Goal: Task Accomplishment & Management: Manage account settings

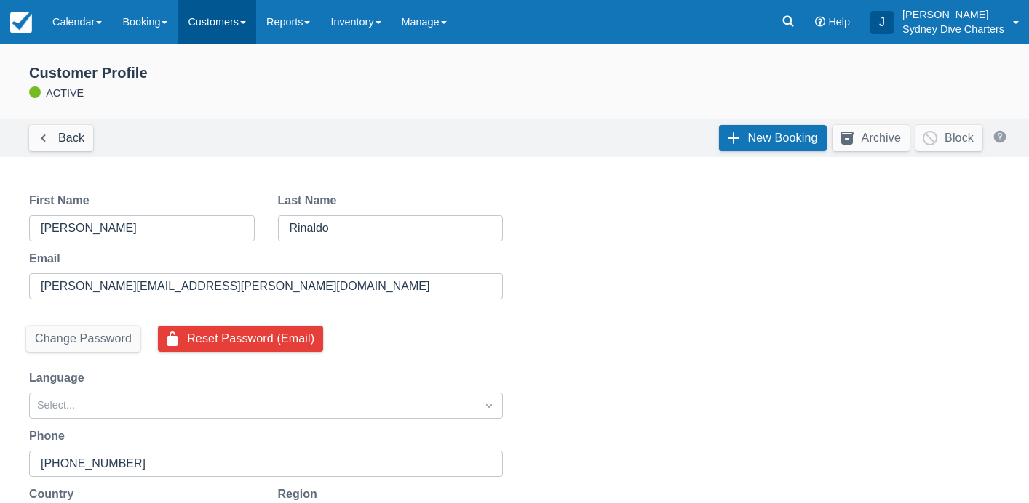
click at [228, 32] on link "Customers" at bounding box center [217, 22] width 79 height 44
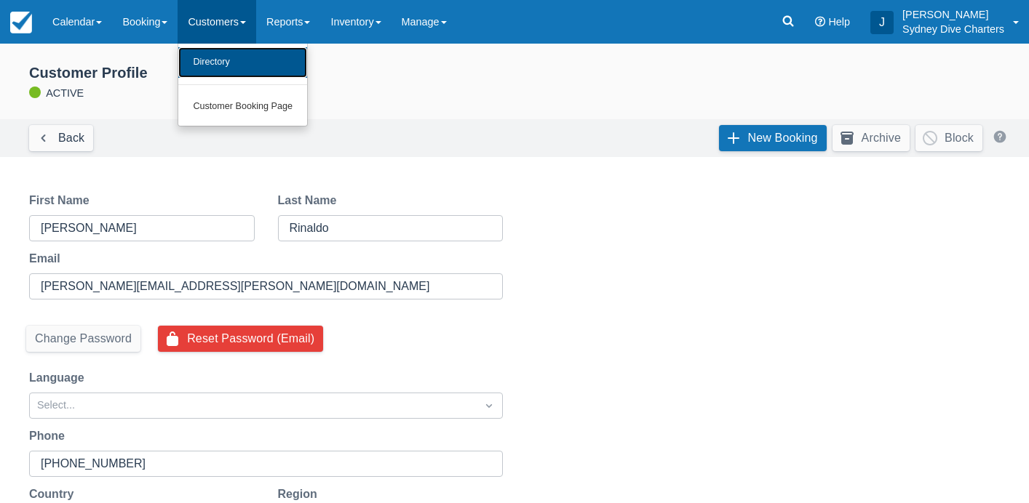
click at [230, 55] on link "Directory" at bounding box center [242, 62] width 129 height 31
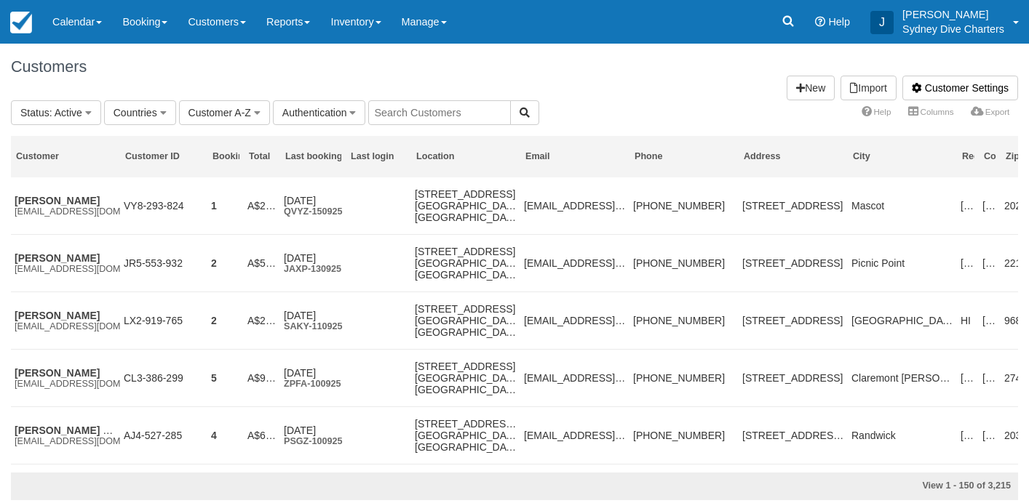
click at [443, 111] on input "text" at bounding box center [439, 112] width 143 height 25
click at [397, 113] on input "lee hoon" at bounding box center [439, 112] width 143 height 25
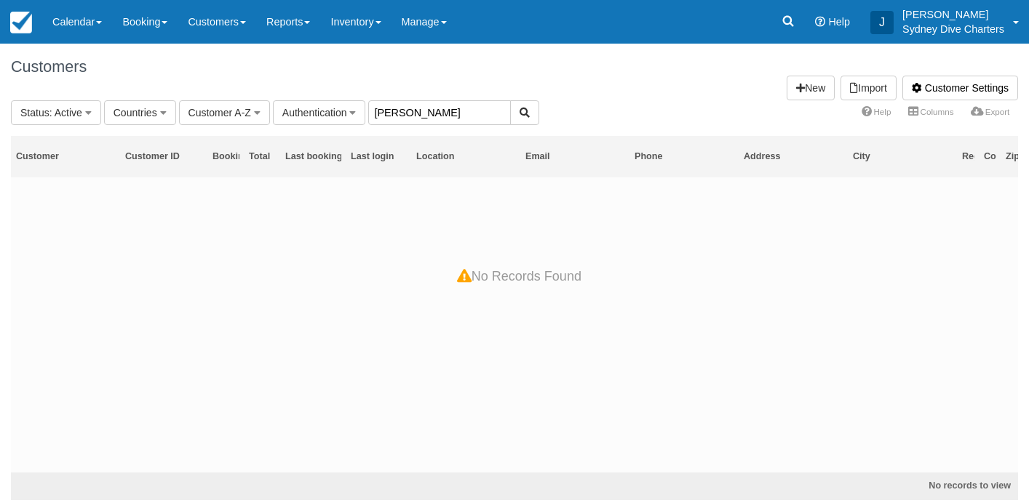
click at [445, 108] on input "lee yoon" at bounding box center [439, 112] width 143 height 25
click at [431, 113] on input "lee yoon" at bounding box center [439, 112] width 143 height 25
click at [416, 112] on input "lee yoon soo" at bounding box center [439, 112] width 143 height 25
type input "soo"
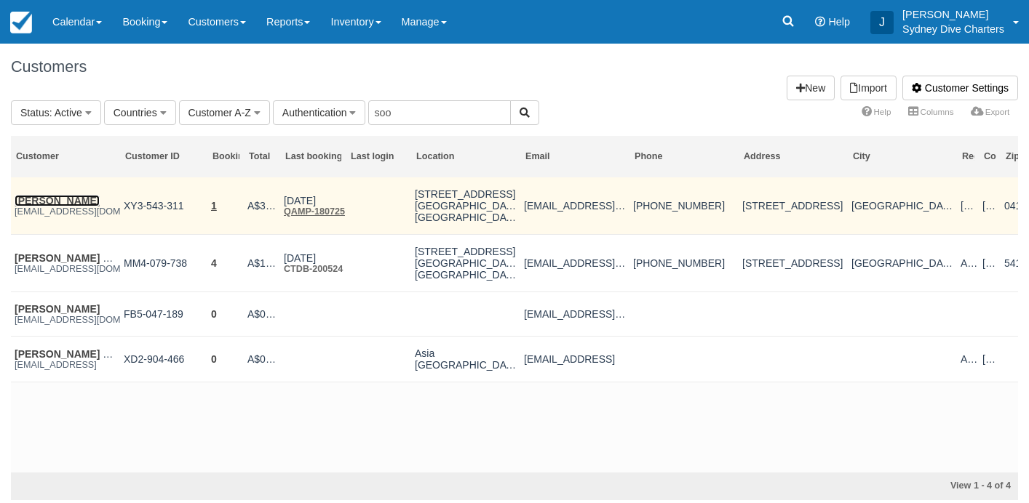
click at [72, 200] on link "Yoonsoo Lee" at bounding box center [57, 201] width 85 height 12
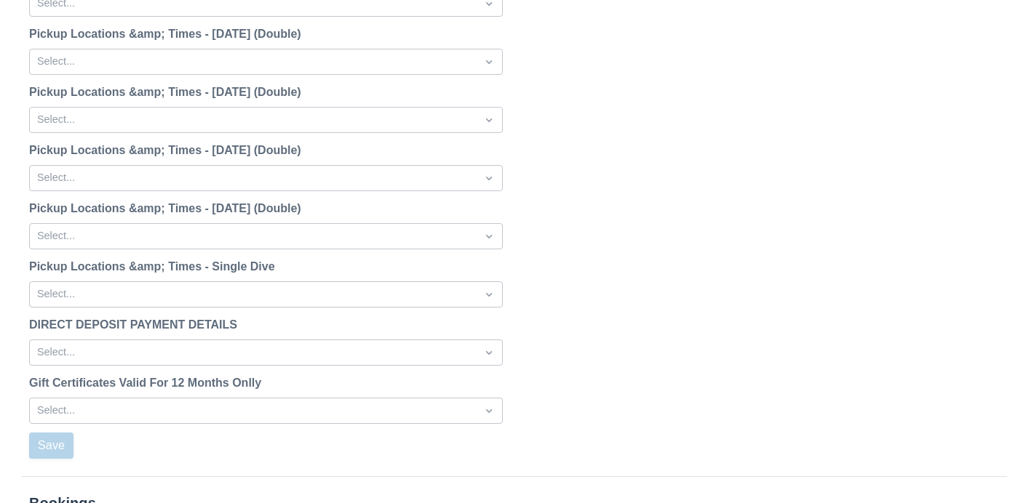
scroll to position [1850, 0]
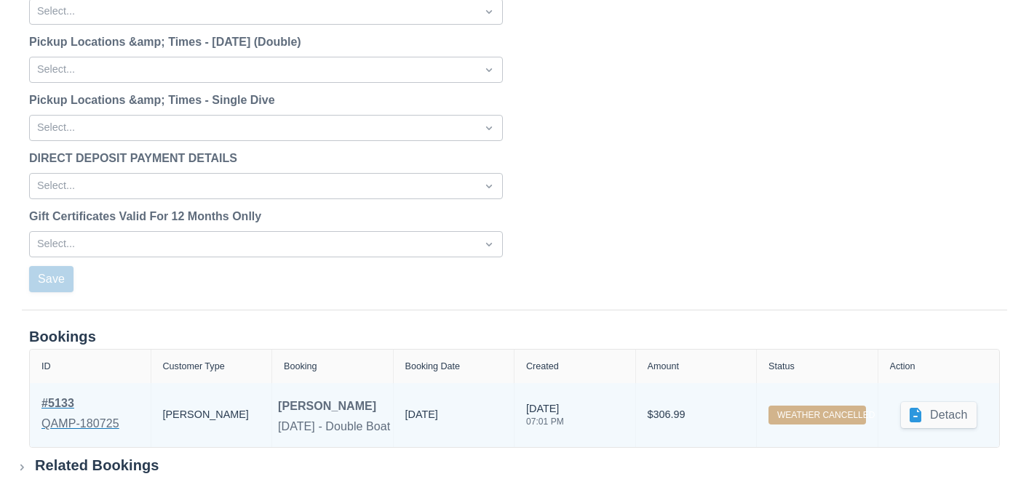
click at [60, 398] on div "# 5133" at bounding box center [80, 403] width 78 height 17
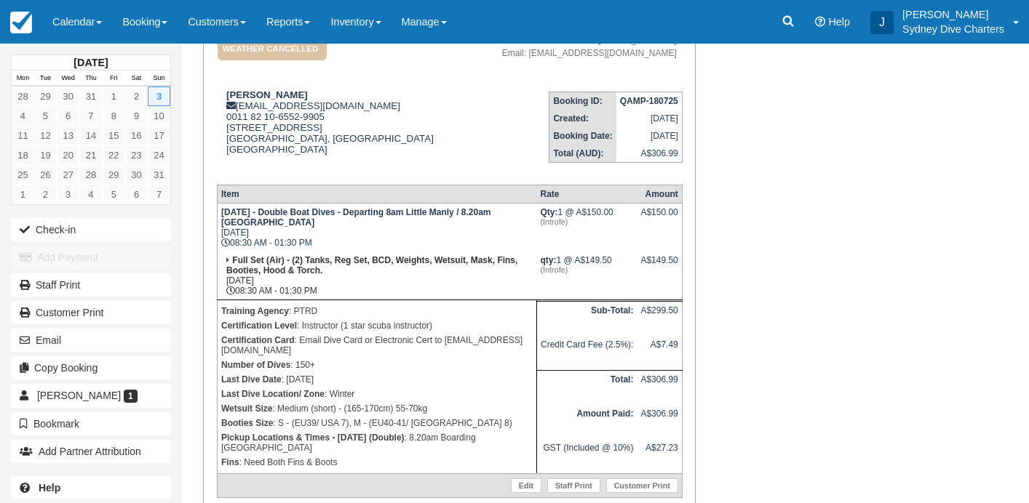
scroll to position [82, 0]
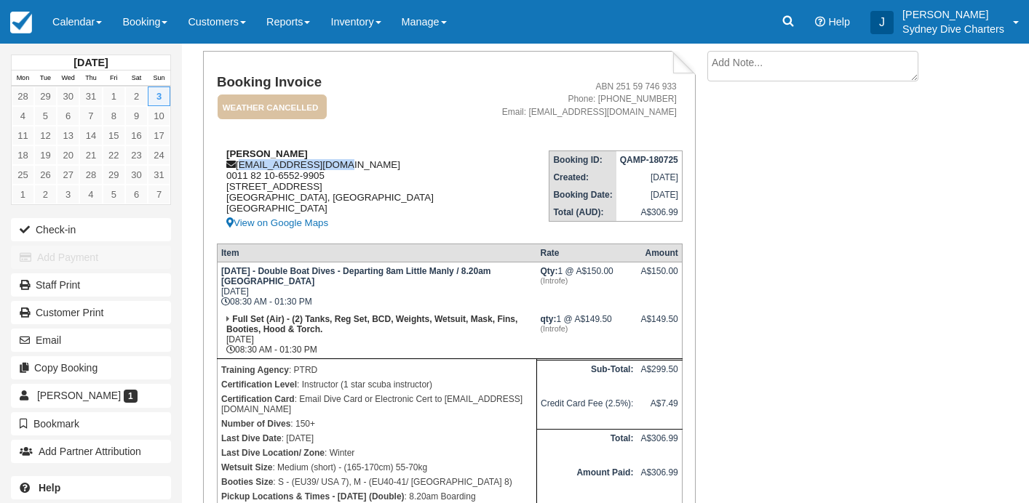
drag, startPoint x: 339, startPoint y: 167, endPoint x: 240, endPoint y: 164, distance: 99.0
click at [240, 164] on div "Yoonsoo Lee alvin5193@naver.com 0011 82 10-6552-9905 401, Gosan 7, Seoul, South…" at bounding box center [342, 190] width 250 height 84
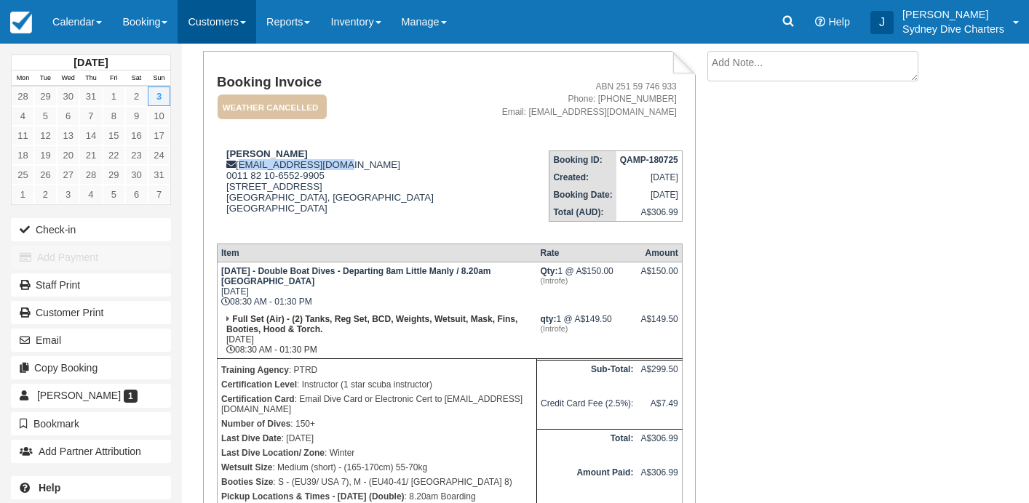
copy div "[EMAIL_ADDRESS][DOMAIN_NAME]"
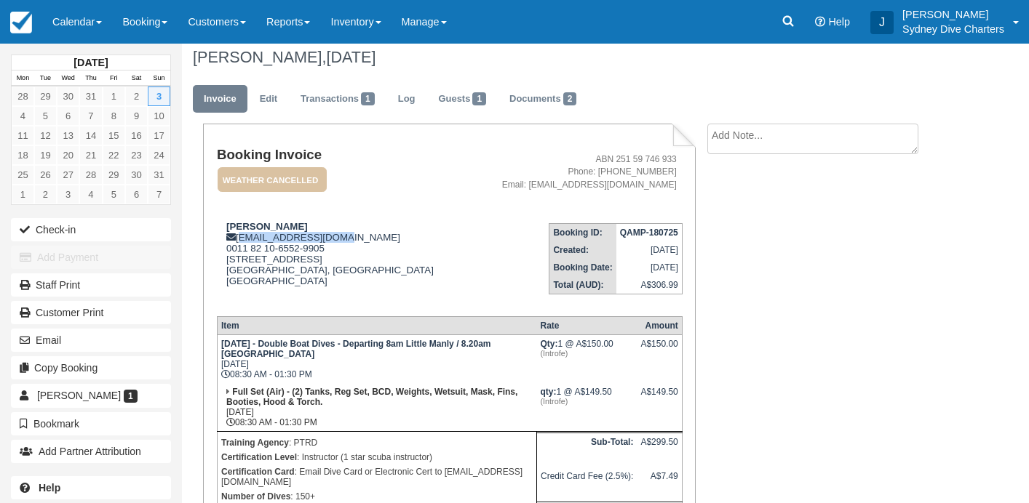
scroll to position [0, 0]
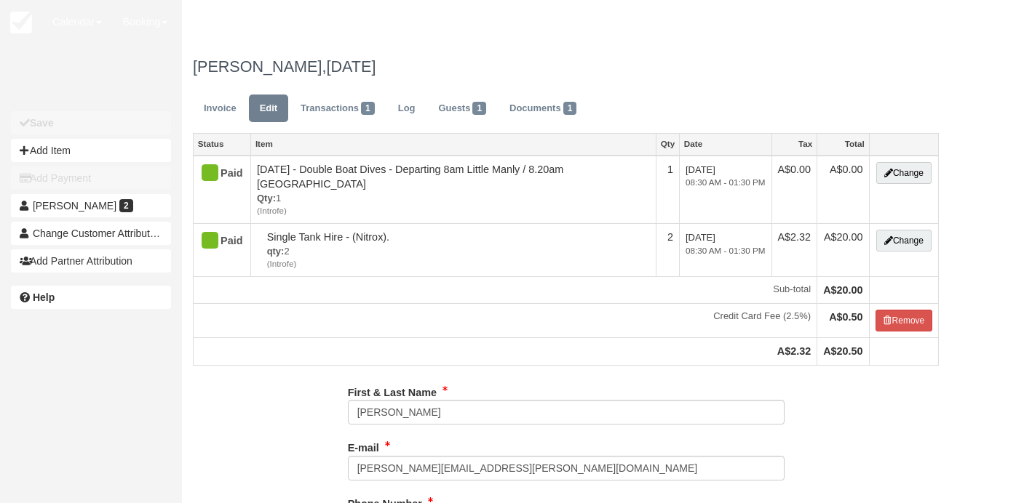
type input "0402 450 899"
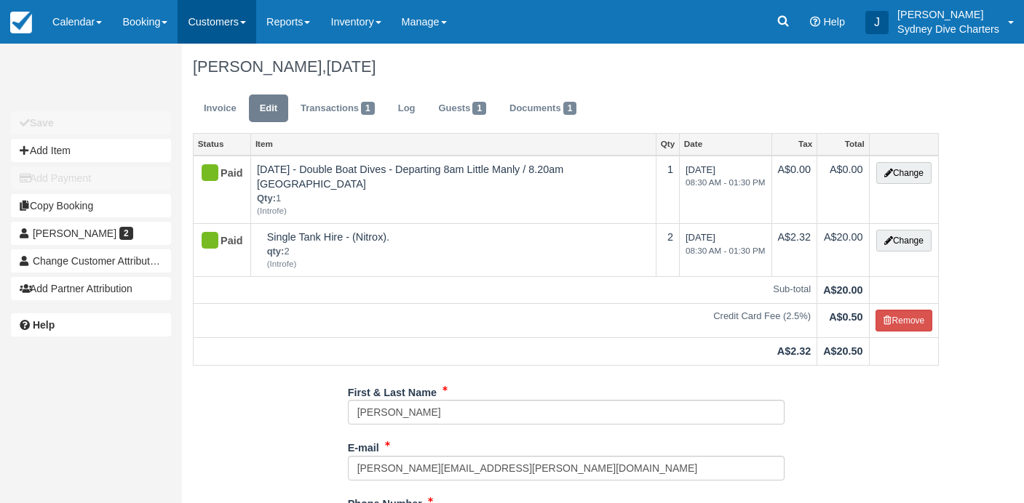
click at [233, 15] on link "Customers" at bounding box center [217, 22] width 79 height 44
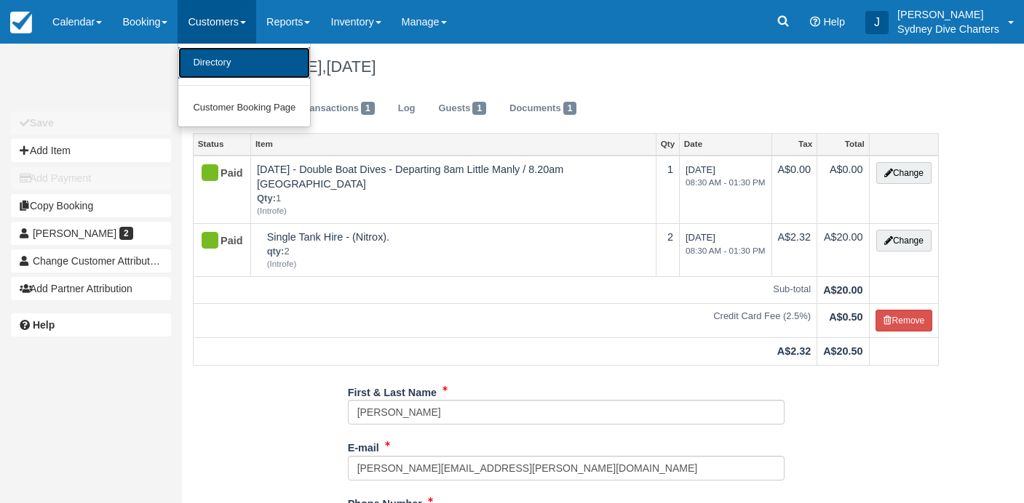
click at [234, 54] on link "Directory" at bounding box center [244, 62] width 132 height 31
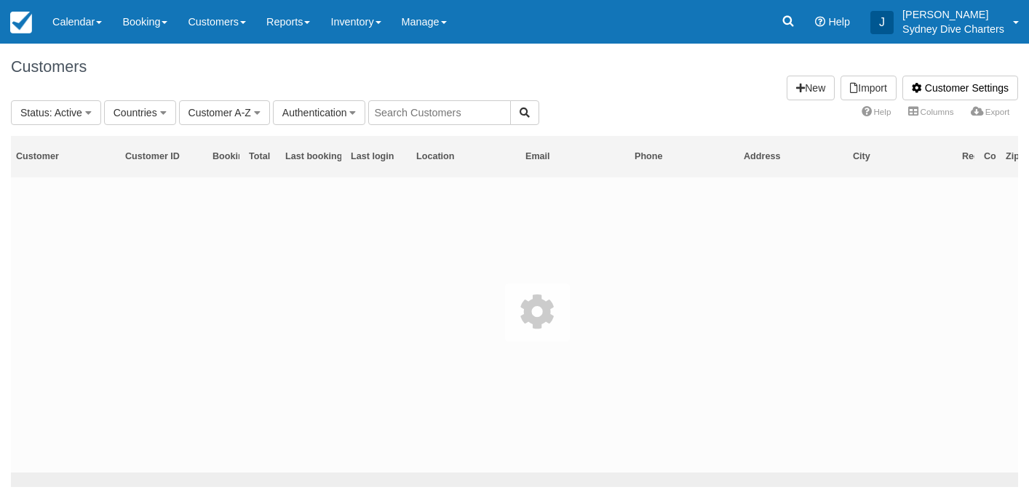
click at [447, 113] on input "text" at bounding box center [439, 112] width 143 height 25
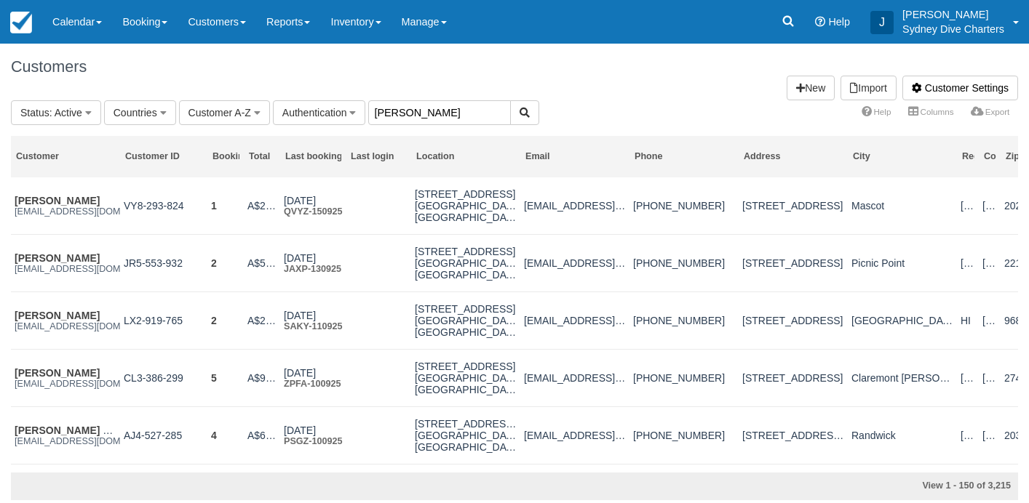
type input "liam"
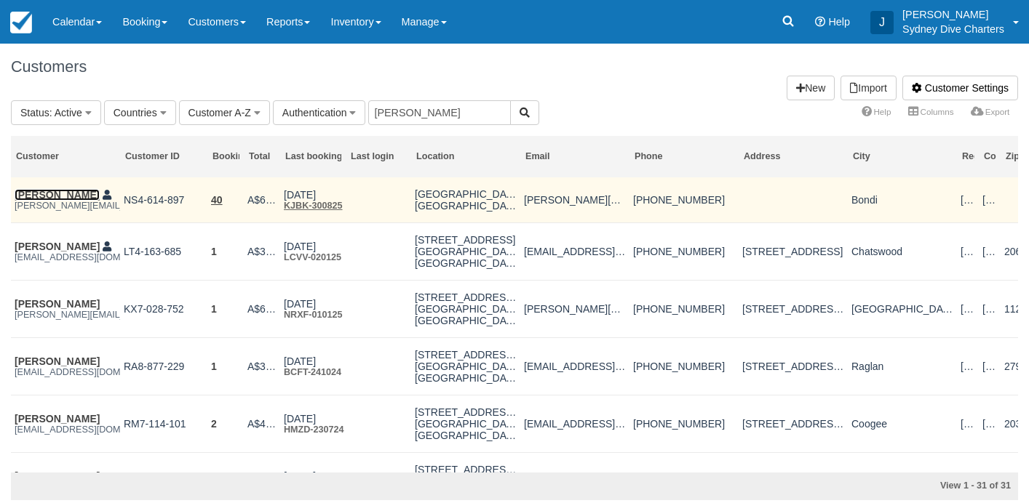
click at [50, 191] on link "[PERSON_NAME]" at bounding box center [57, 195] width 85 height 12
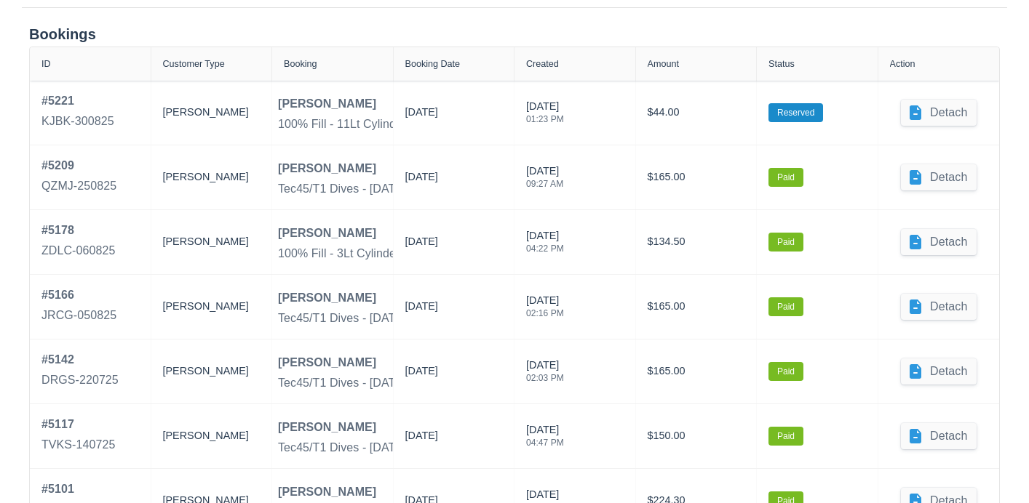
scroll to position [2112, 0]
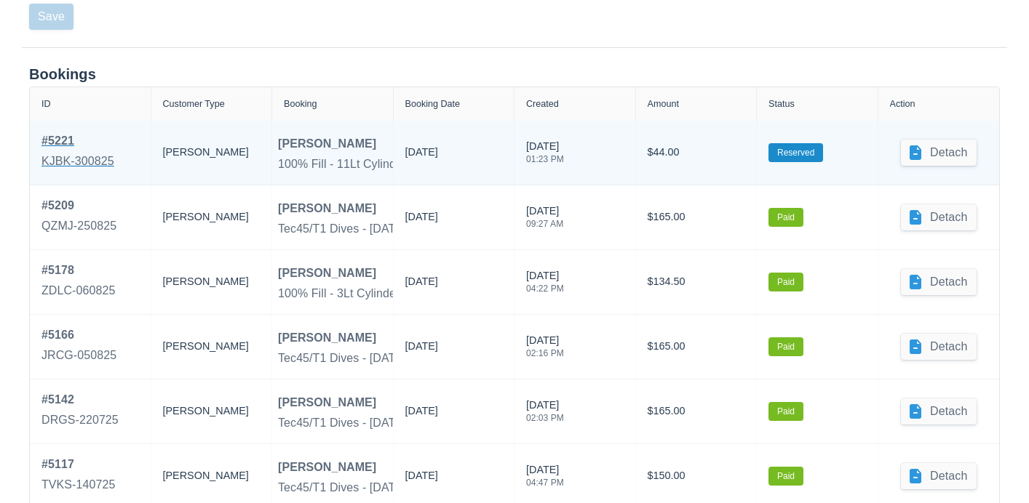
click at [56, 136] on div "# 5221" at bounding box center [77, 140] width 73 height 17
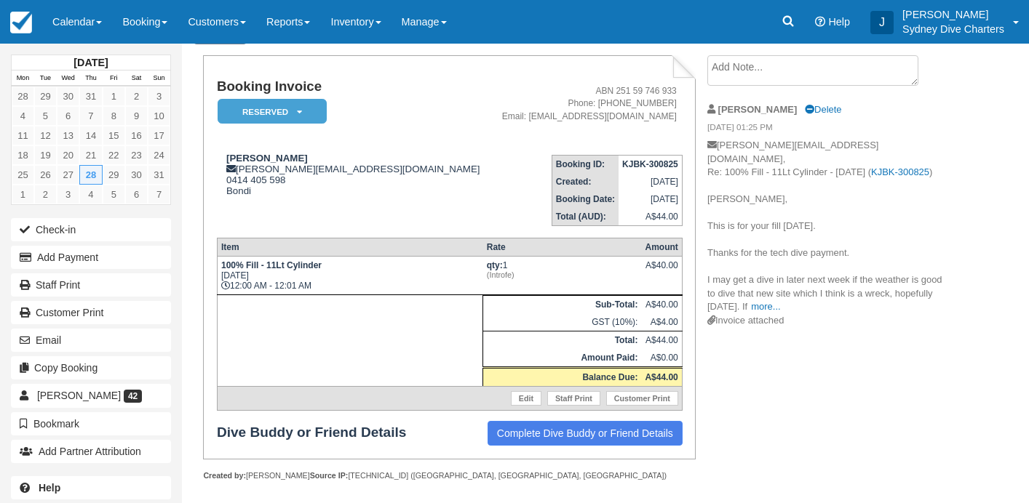
scroll to position [76, 0]
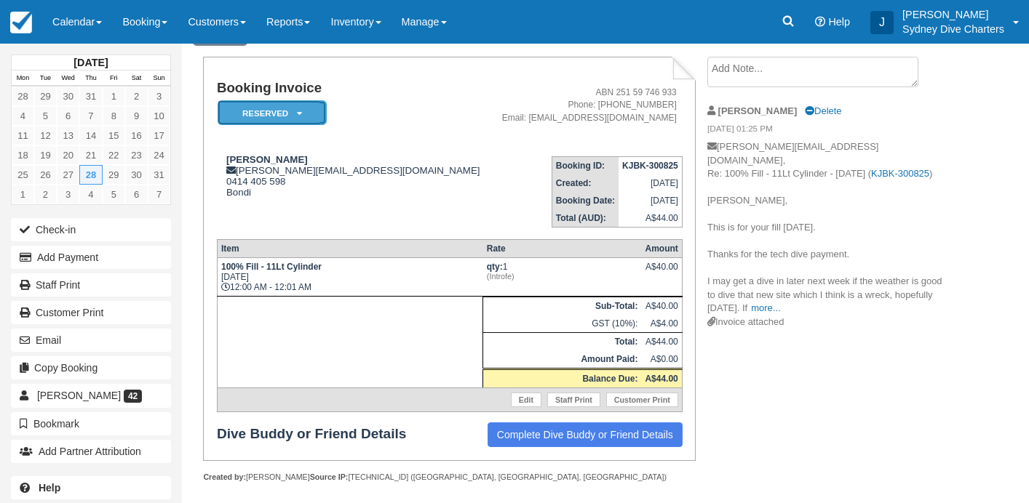
click at [286, 114] on em "Reserved" at bounding box center [272, 112] width 109 height 25
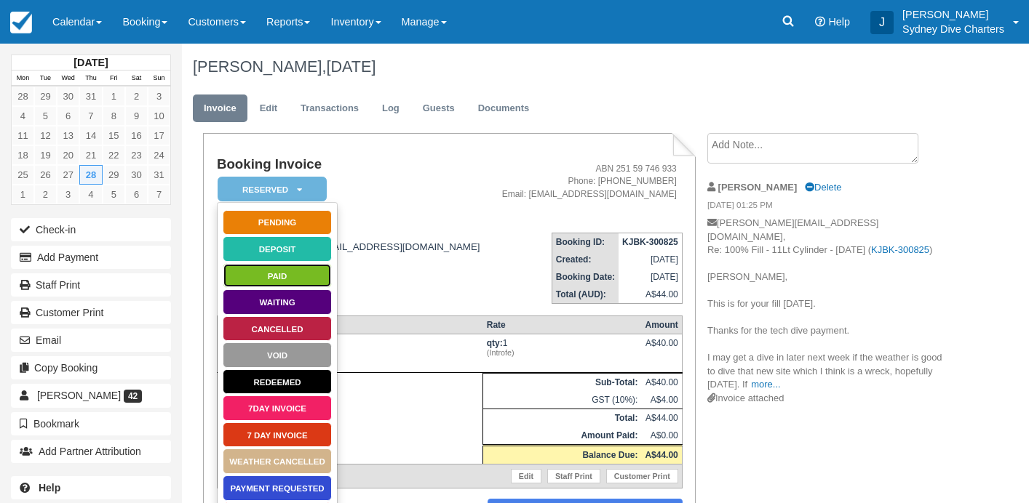
click at [313, 272] on link "Paid" at bounding box center [277, 275] width 109 height 25
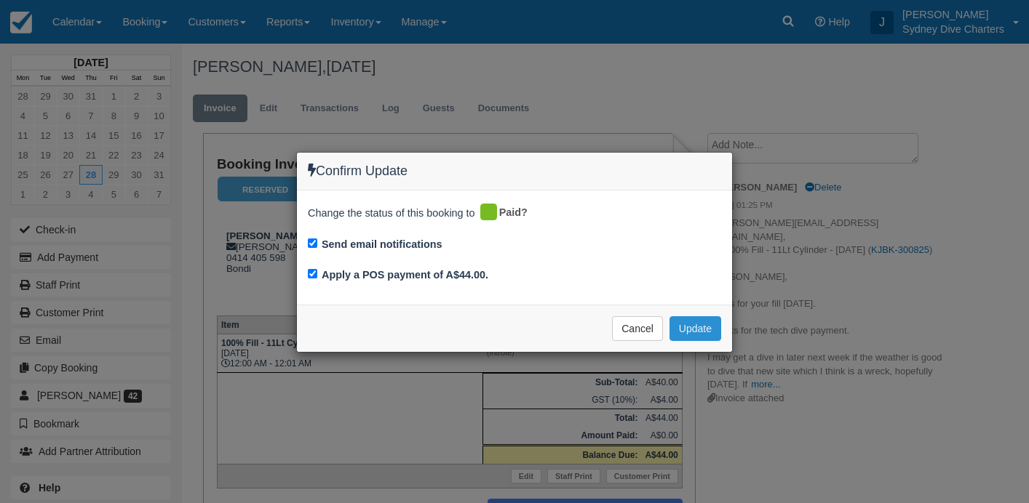
click at [707, 338] on button "Update" at bounding box center [695, 329] width 52 height 25
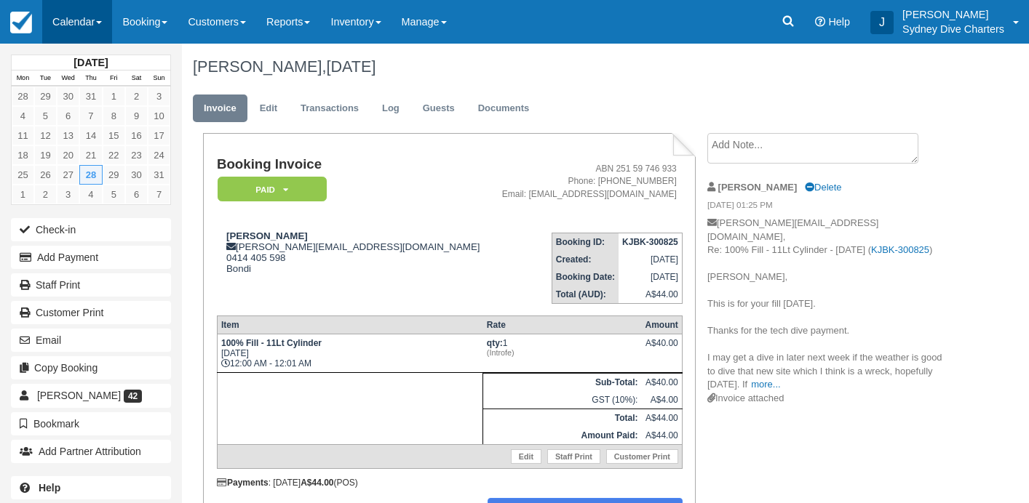
click at [73, 22] on link "Calendar" at bounding box center [77, 22] width 70 height 44
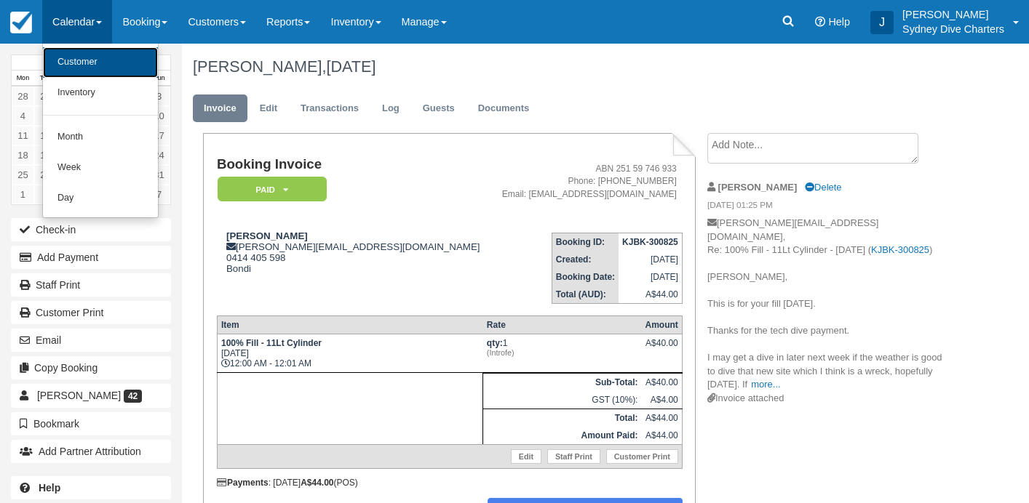
click at [76, 55] on link "Customer" at bounding box center [100, 62] width 115 height 31
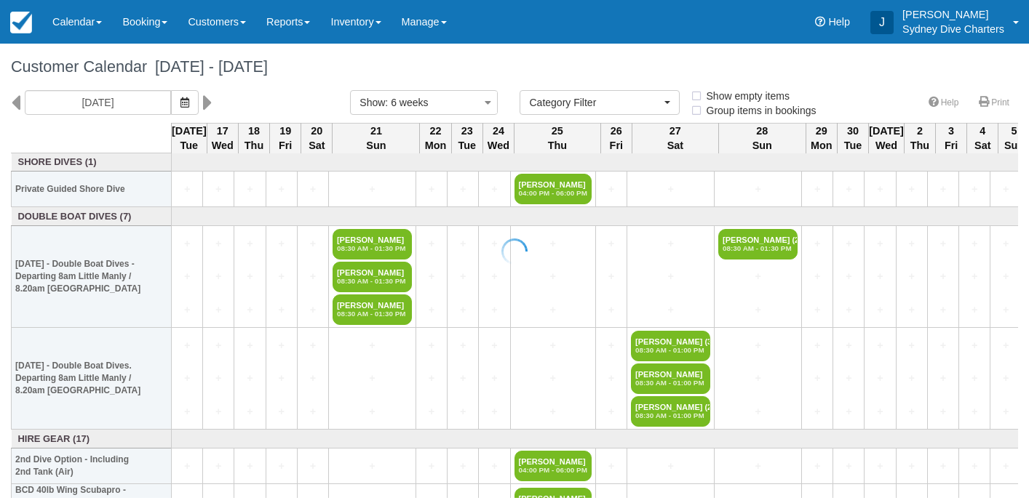
select select
